Goal: Information Seeking & Learning: Learn about a topic

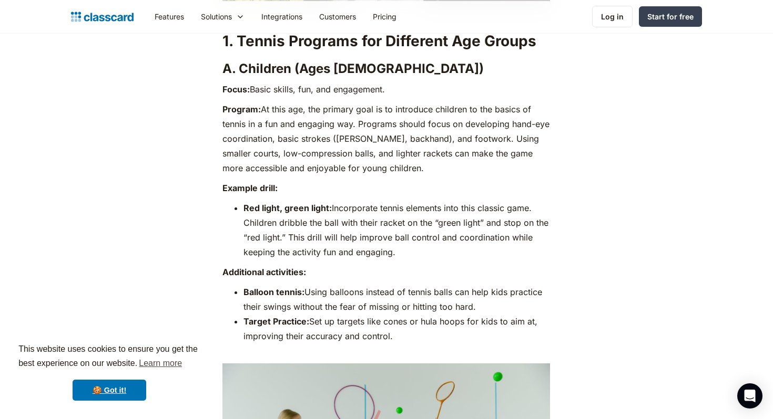
scroll to position [1047, 0]
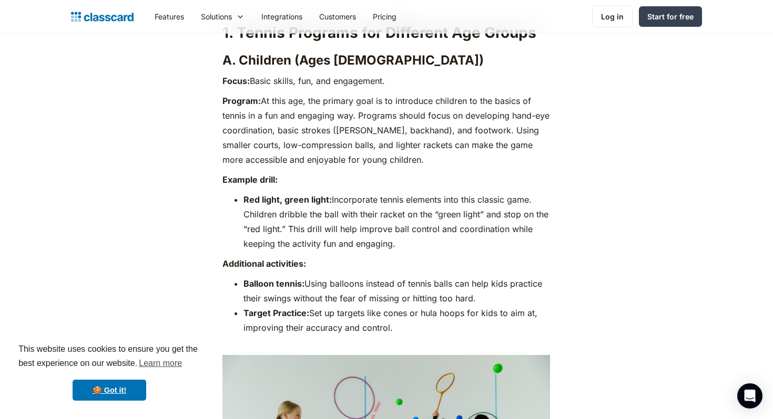
drag, startPoint x: 242, startPoint y: 199, endPoint x: 410, endPoint y: 243, distance: 174.0
click at [410, 244] on ul "Red light, green light: Incorporate tennis elements into this classic game. Chi…" at bounding box center [385, 221] width 327 height 59
copy li "Red light, green light: Incorporate tennis elements into this classic game. Chi…"
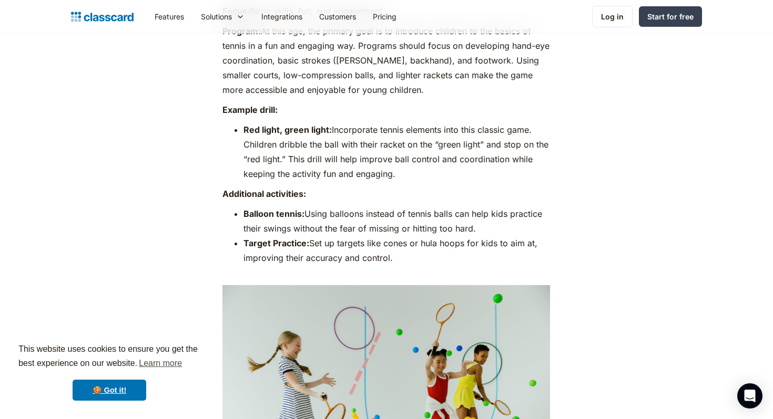
scroll to position [1122, 0]
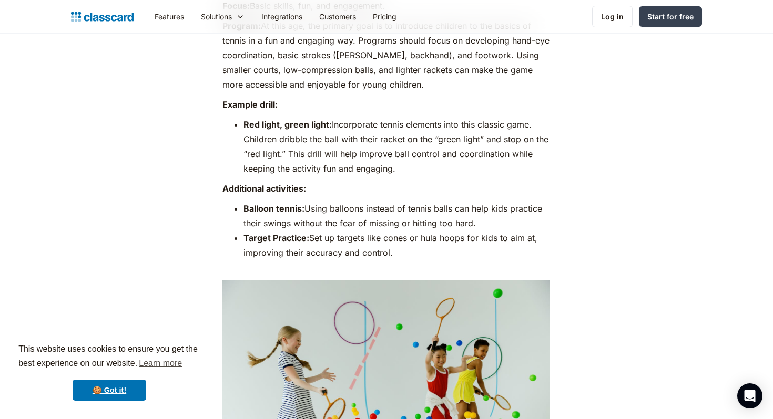
click at [303, 213] on strong "Balloon tennis:" at bounding box center [273, 208] width 61 height 11
click at [312, 208] on li "Balloon tennis: Using balloons instead of tennis balls can help kids practice t…" at bounding box center [396, 215] width 306 height 29
click at [312, 209] on li "Balloon tennis: Using balloons instead of tennis balls can help kids practice t…" at bounding box center [396, 215] width 306 height 29
click at [315, 214] on li "Balloon tennis: Using balloons instead of tennis balls can help kids practice t…" at bounding box center [396, 215] width 306 height 29
click at [309, 241] on li "Target Practice: Set up targets like cones or hula hoops for kids to aim at, im…" at bounding box center [396, 253] width 306 height 44
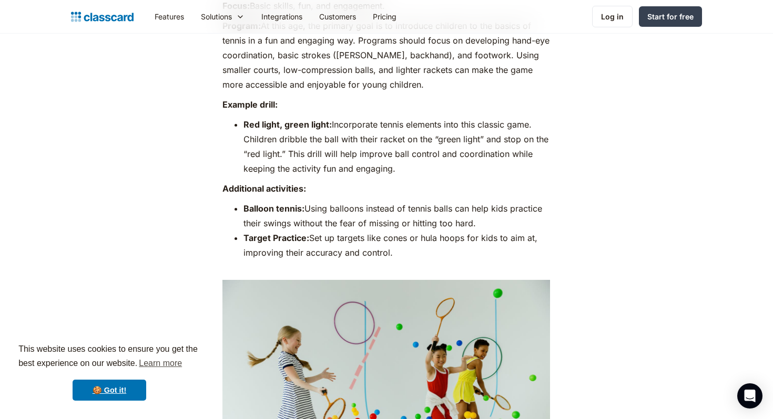
click at [327, 254] on li "Target Practice: Set up targets like cones or hula hoops for kids to aim at, im…" at bounding box center [396, 253] width 306 height 44
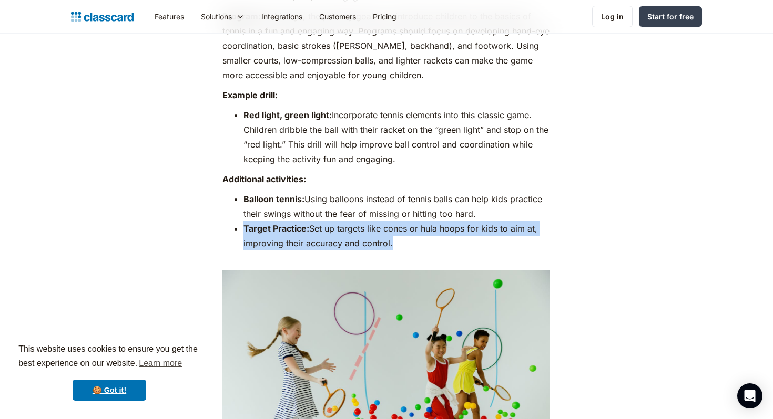
drag, startPoint x: 244, startPoint y: 228, endPoint x: 389, endPoint y: 247, distance: 146.8
click at [389, 247] on li "Target Practice: Set up targets like cones or hula hoops for kids to aim at, im…" at bounding box center [396, 243] width 306 height 44
copy li "Target Practice: Set up targets like cones or hula hoops for kids to aim at, im…"
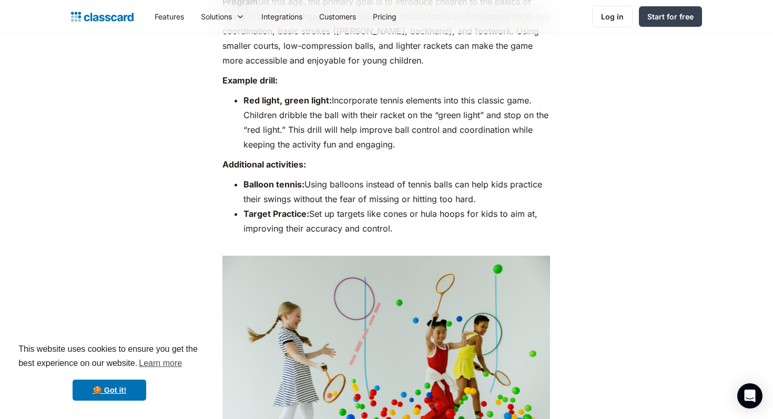
click at [281, 170] on p "Additional activities:" at bounding box center [385, 164] width 327 height 15
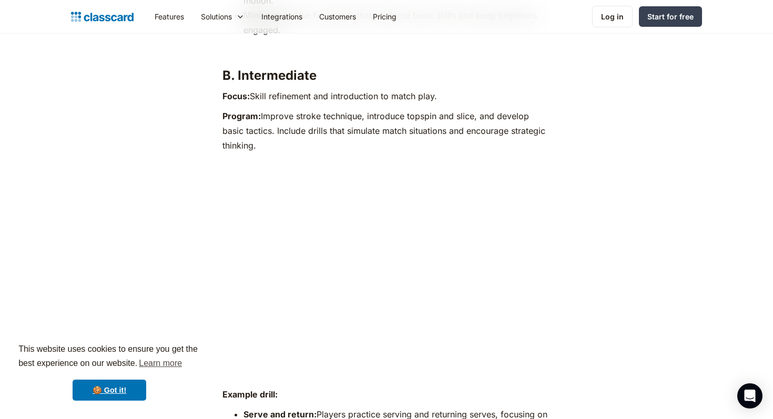
scroll to position [2611, 0]
